Goal: Check status: Check status

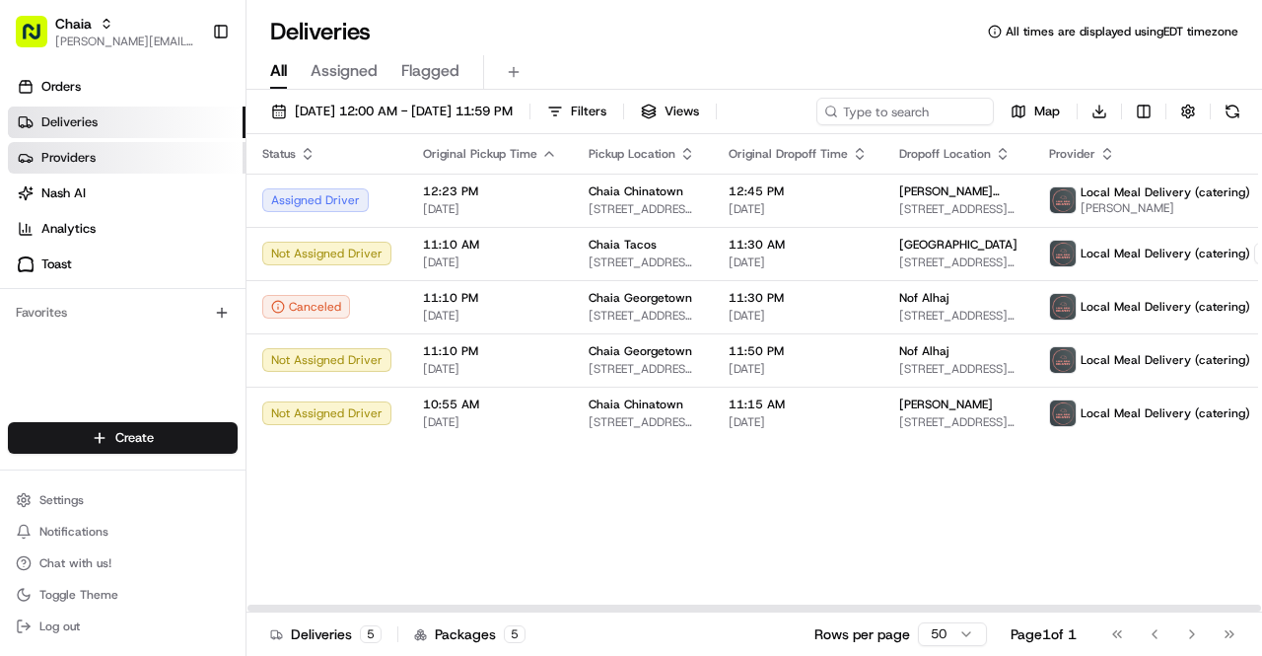
scroll to position [758, 0]
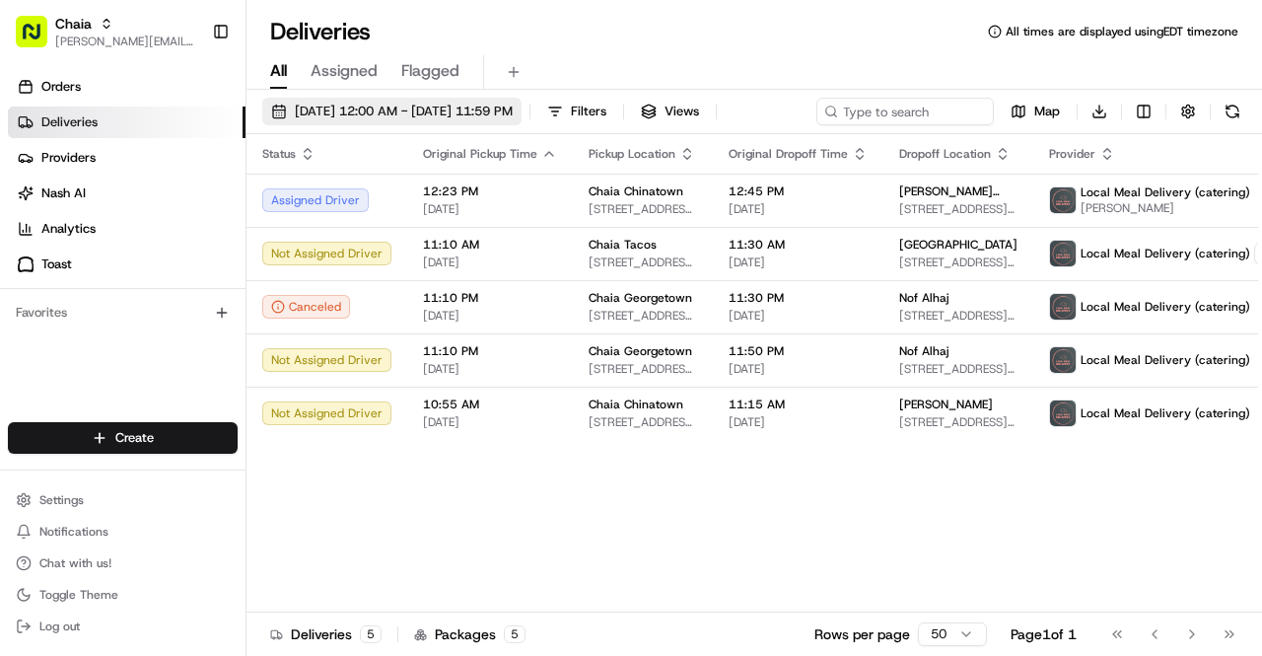
click at [343, 106] on span "[DATE] 12:00 AM - [DATE] 11:59 PM" at bounding box center [404, 112] width 218 height 18
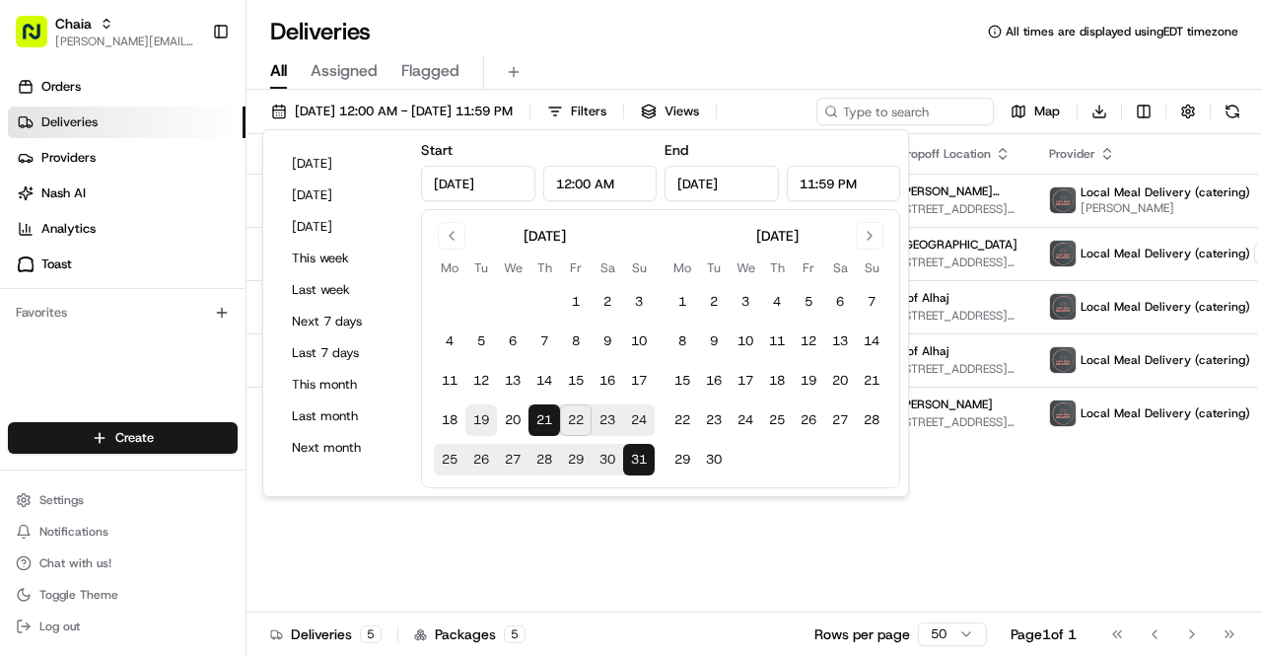
click at [483, 420] on button "19" at bounding box center [481, 420] width 32 height 32
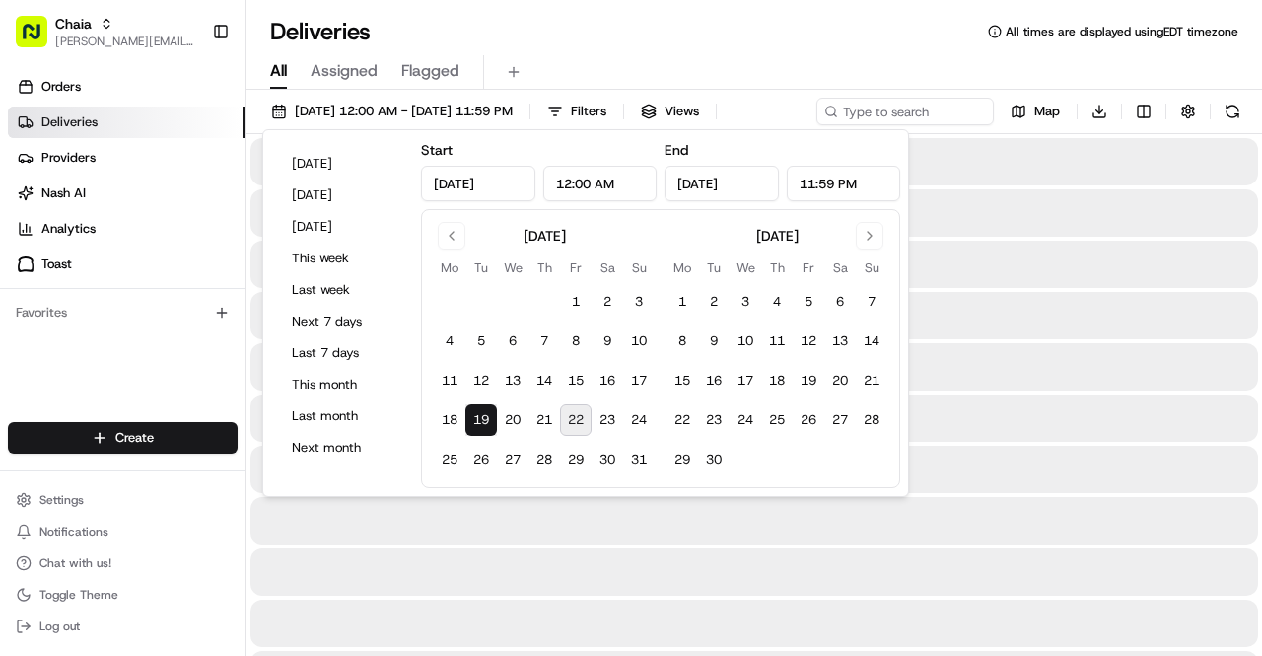
type input "[DATE]"
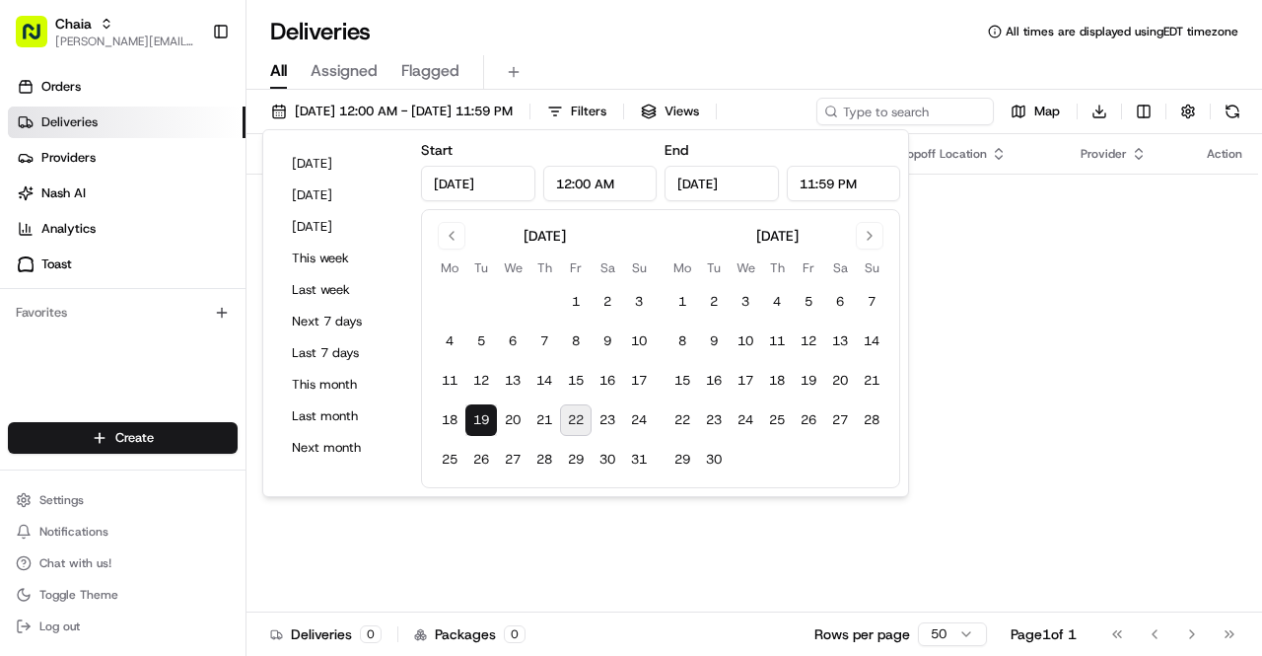
click at [1051, 393] on div "Status Original Pickup Time Pickup Location Original Dropoff Time Dropoff Locat…" at bounding box center [753, 373] width 1012 height 478
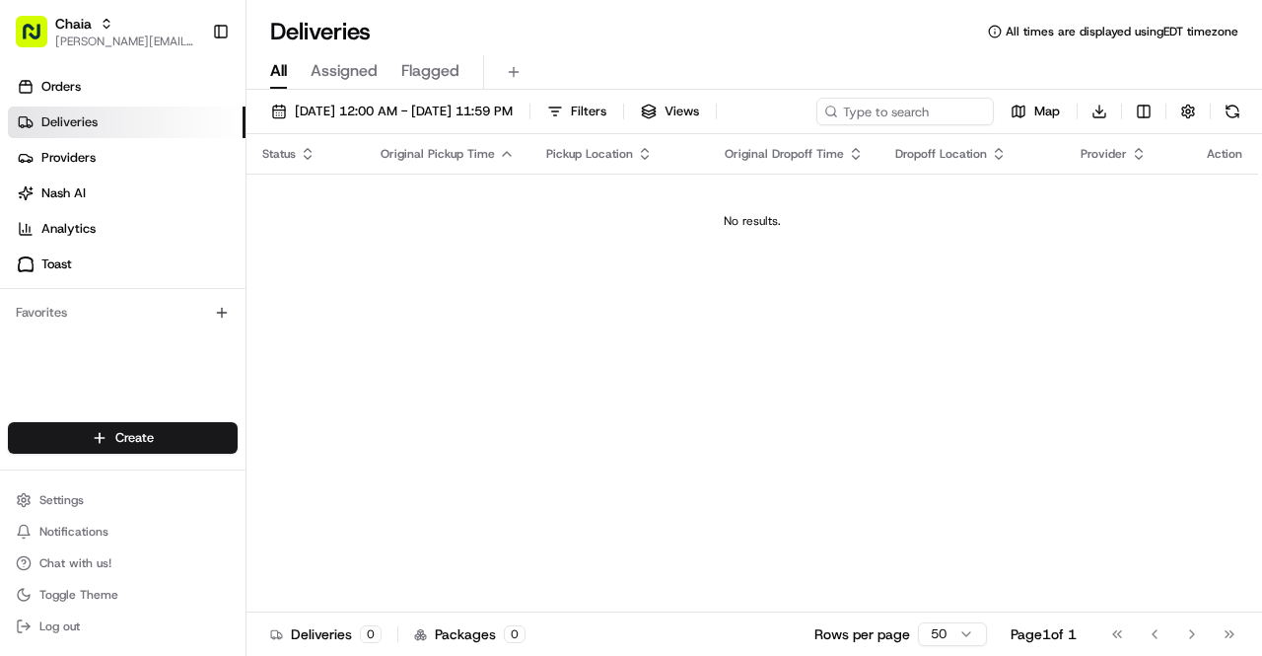
click at [124, 125] on link "Deliveries" at bounding box center [127, 123] width 238 height 32
